Goal: Information Seeking & Learning: Learn about a topic

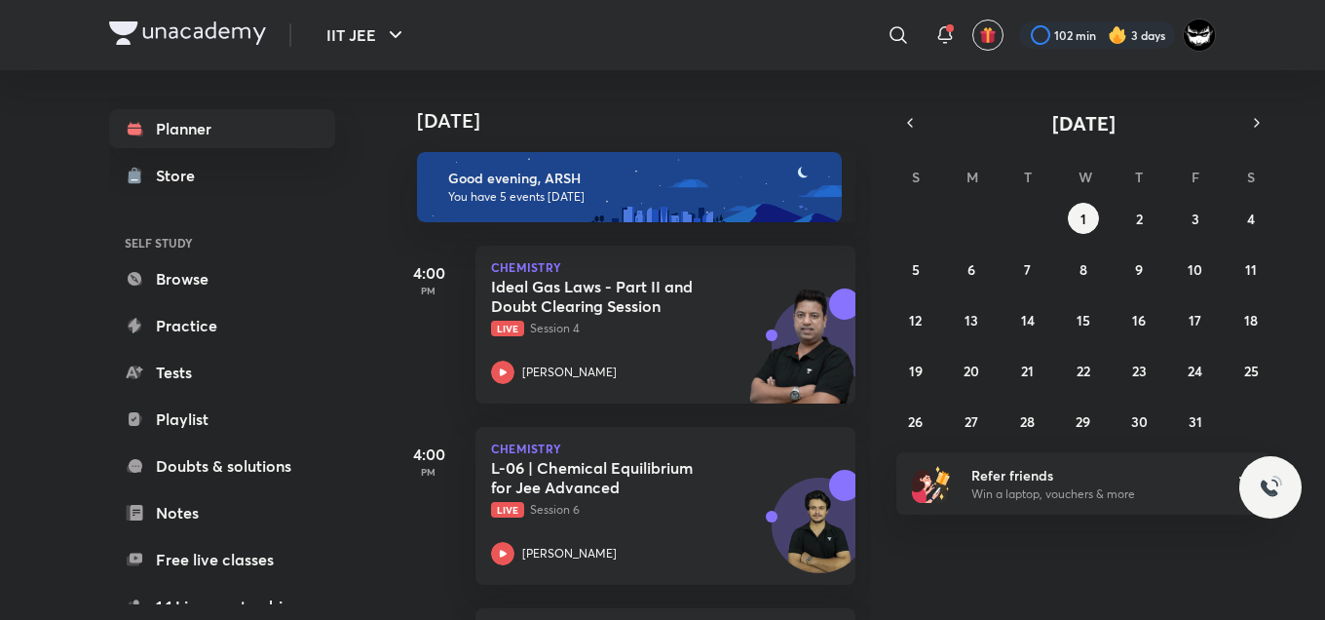
scroll to position [413, 19]
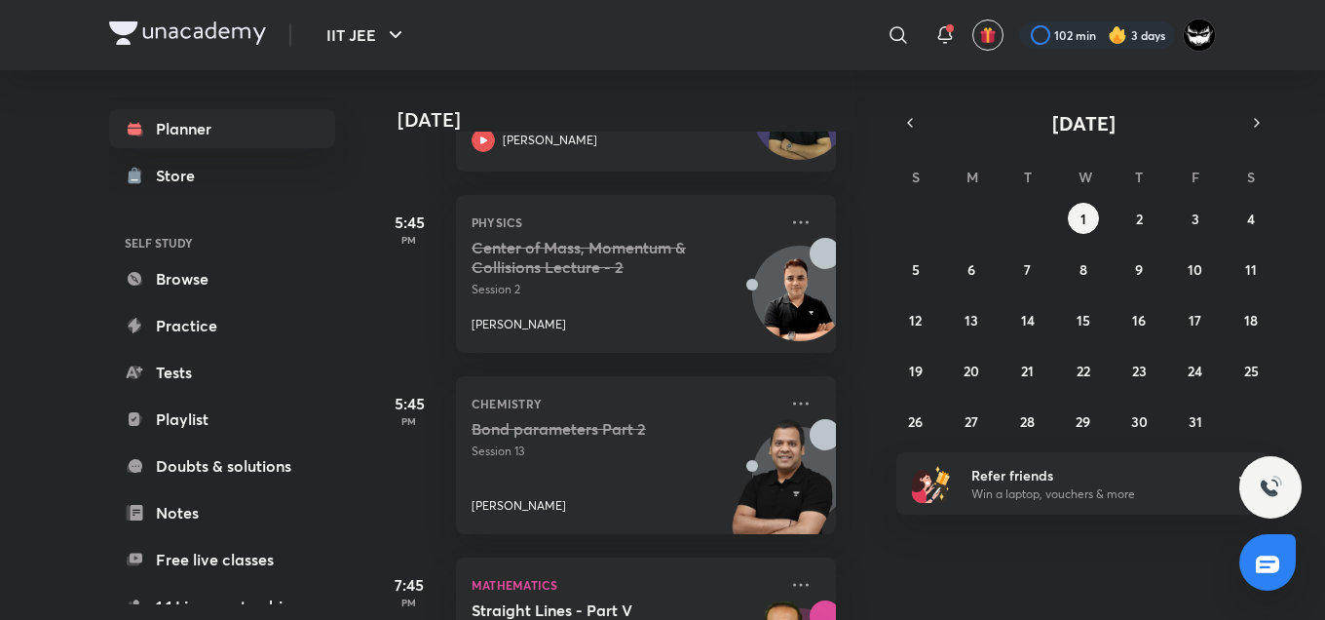
click at [977, 106] on div "Today Good evening, ARSH You have 5 events today 4:00 PM Chemistry Ideal Gas La…" at bounding box center [855, 344] width 931 height 549
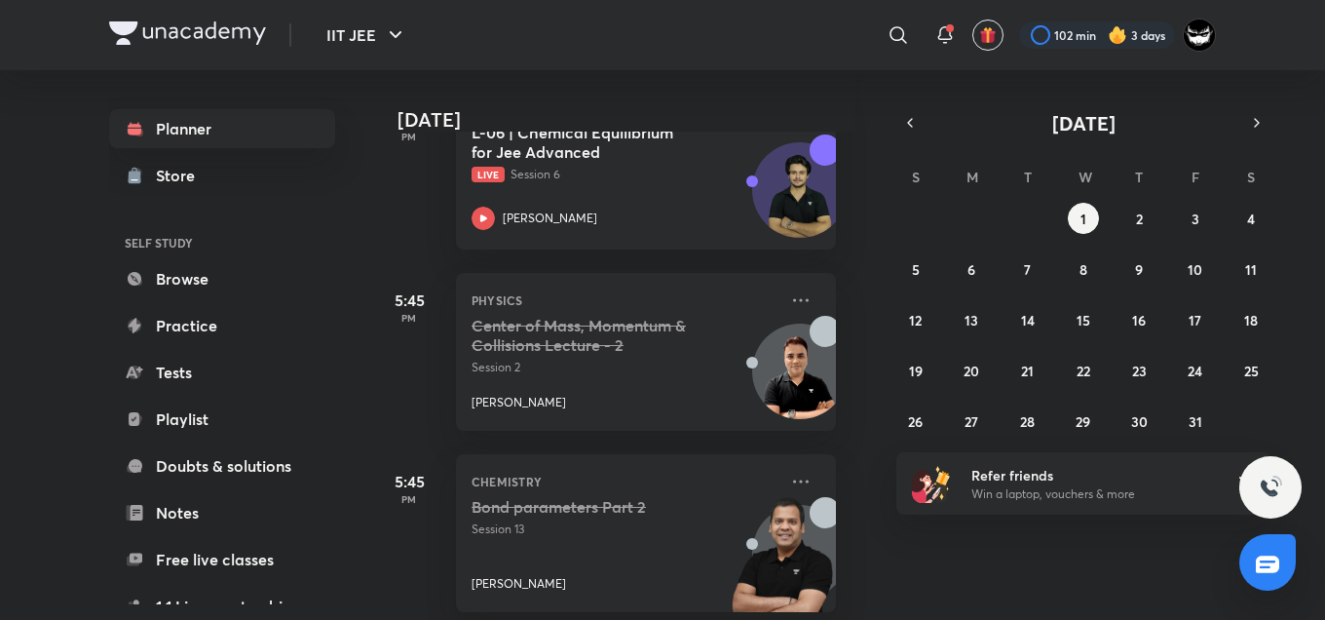
scroll to position [352, 19]
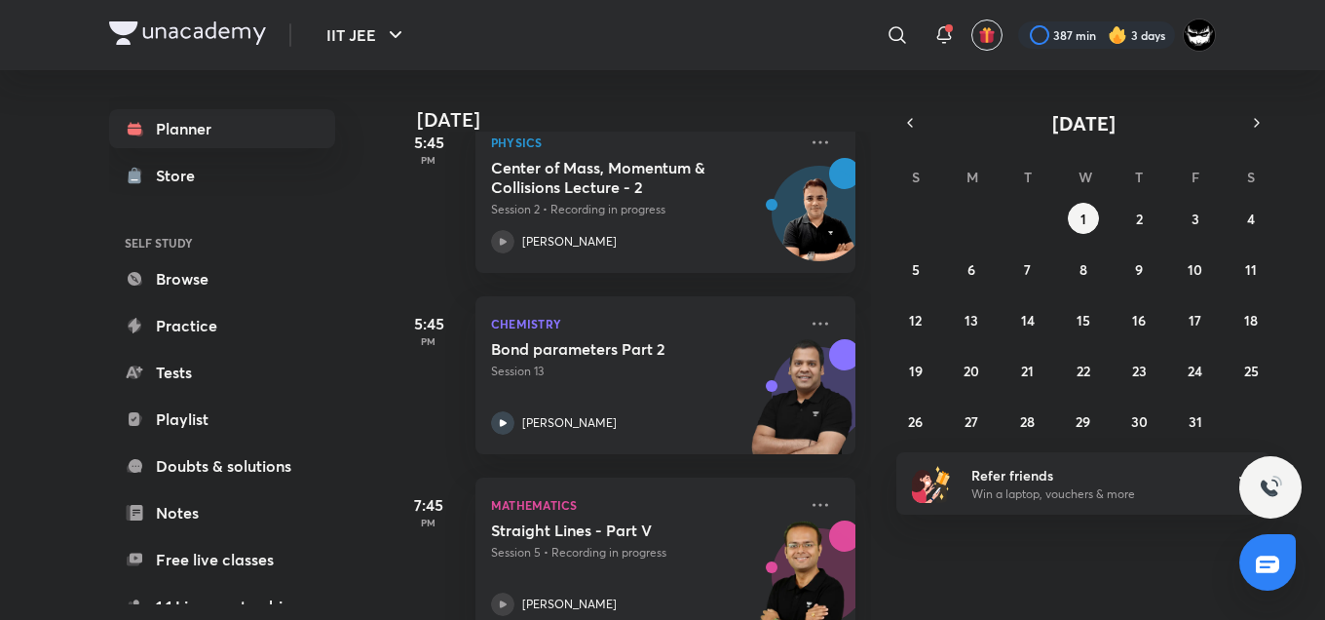
scroll to position [538, 0]
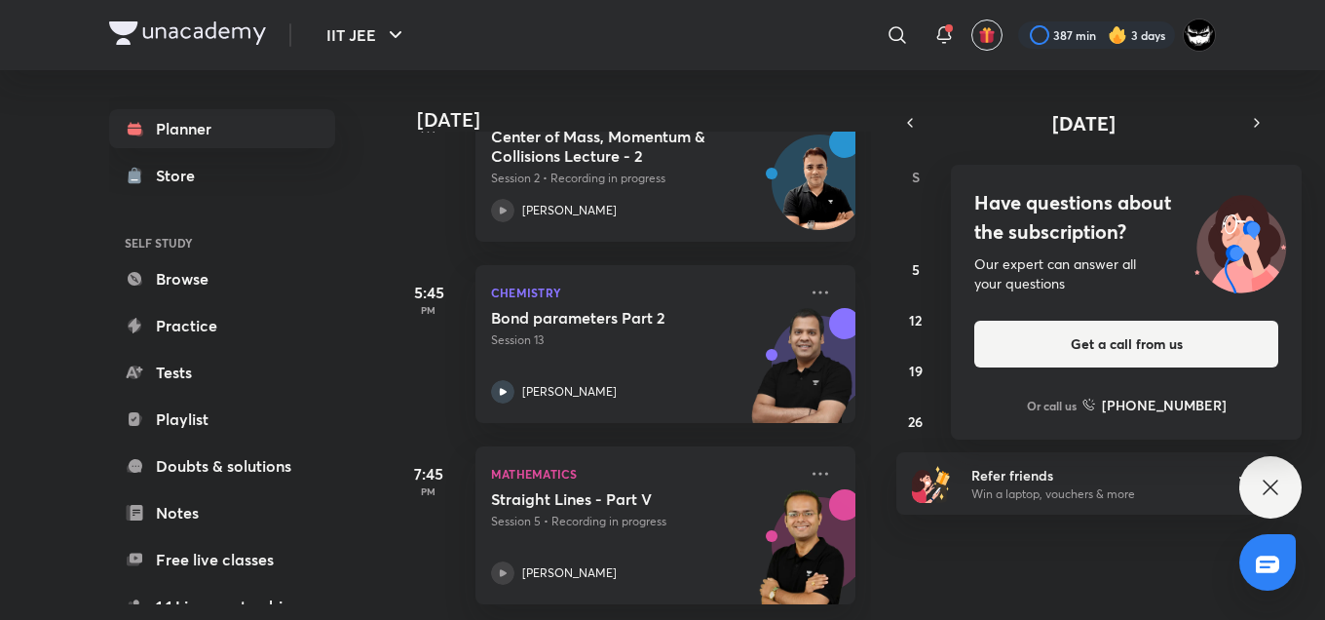
click at [1138, 278] on div "Our expert can answer all your questions" at bounding box center [1126, 273] width 304 height 39
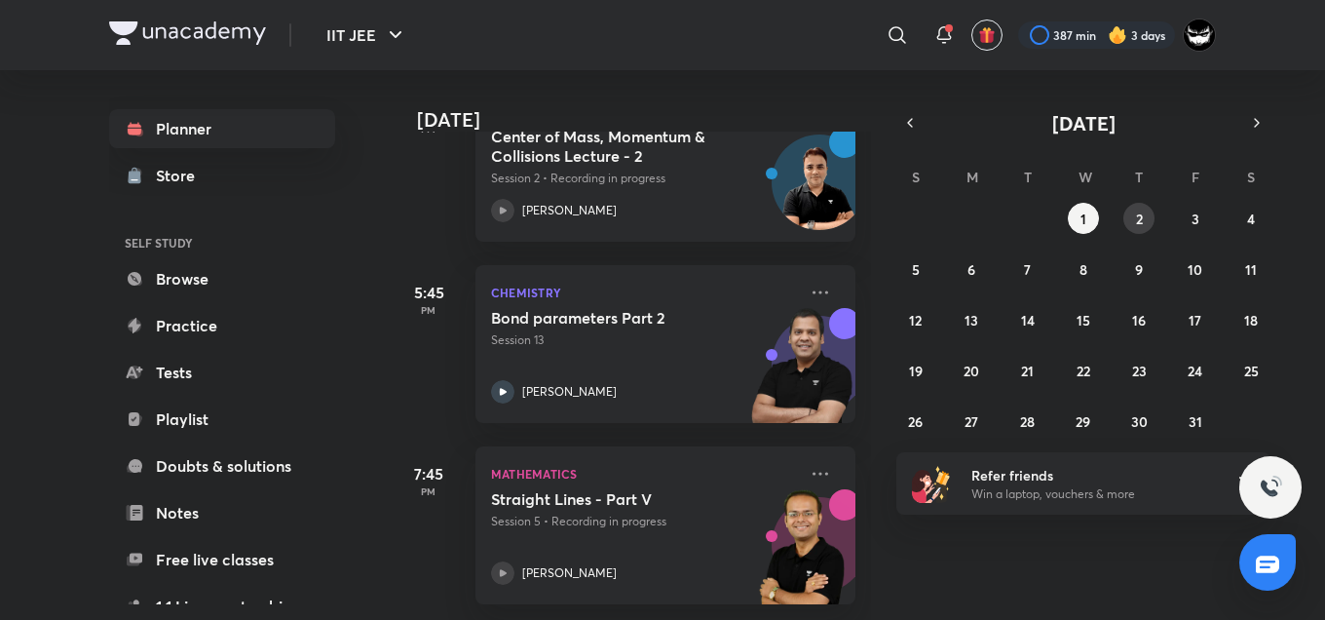
click at [1141, 210] on abbr "2" at bounding box center [1139, 218] width 7 height 19
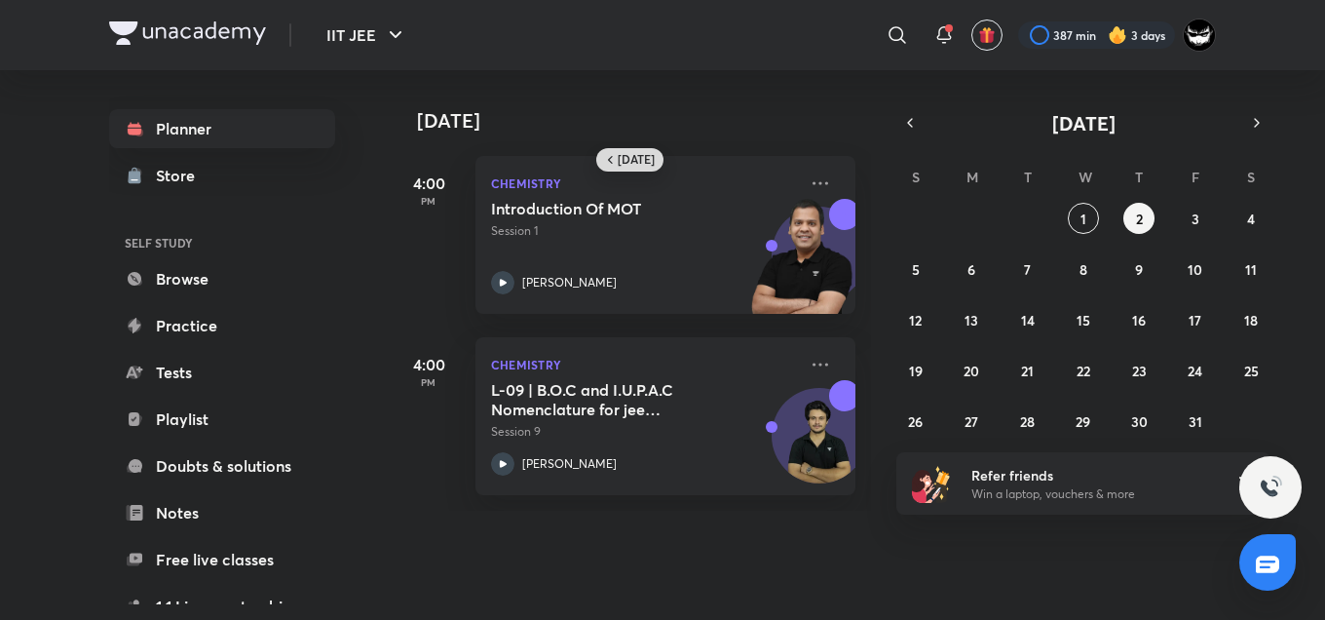
click at [641, 152] on h6 "Today" at bounding box center [636, 160] width 37 height 16
